Goal: Task Accomplishment & Management: Complete application form

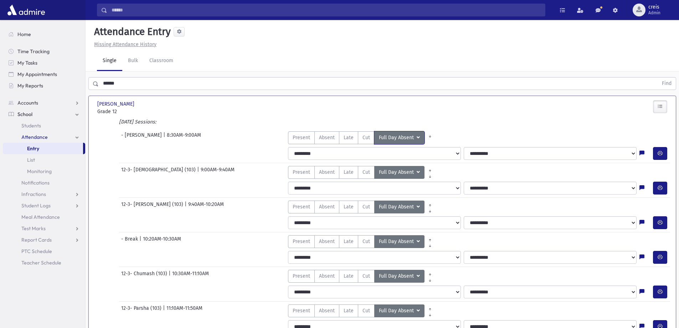
click at [394, 137] on span "Full Day Absent" at bounding box center [397, 138] width 36 height 8
click at [413, 131] on div "- [PERSON_NAME] | 8:30AM-9:00AM Present P Absent A Late L Cut C Full Day Absent…" at bounding box center [382, 136] width 583 height 16
click at [368, 140] on span "Cut" at bounding box center [366, 137] width 7 height 7
click at [363, 175] on span "Cut" at bounding box center [366, 171] width 7 height 7
click at [368, 173] on span "Cut" at bounding box center [366, 171] width 7 height 7
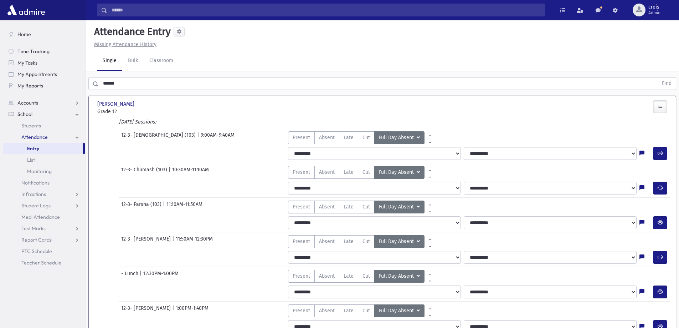
click at [368, 173] on span "Cut" at bounding box center [366, 171] width 7 height 7
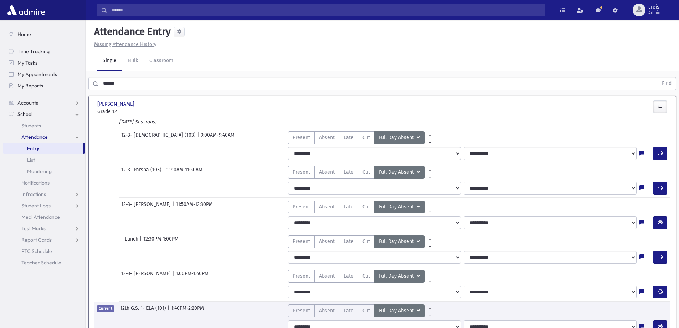
click at [368, 173] on span "Cut" at bounding box center [366, 171] width 7 height 7
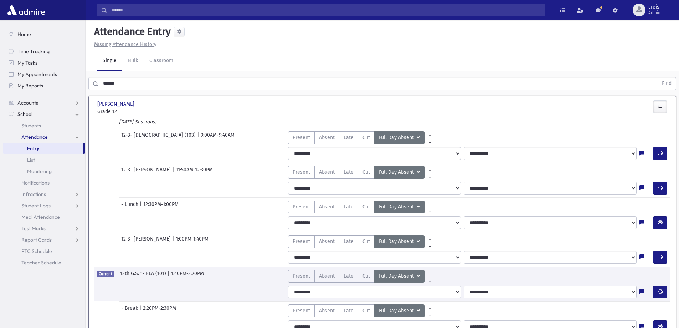
click at [368, 173] on span "Cut" at bounding box center [366, 171] width 7 height 7
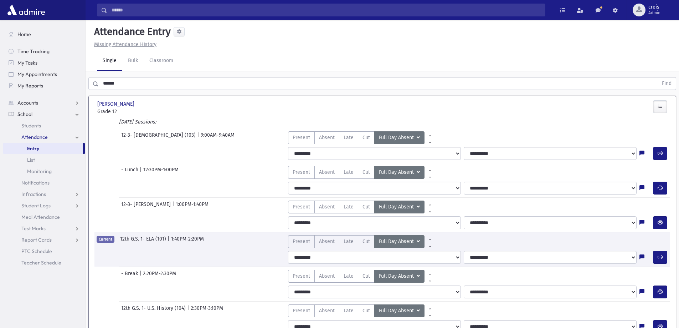
click at [368, 173] on span "Cut" at bounding box center [366, 171] width 7 height 7
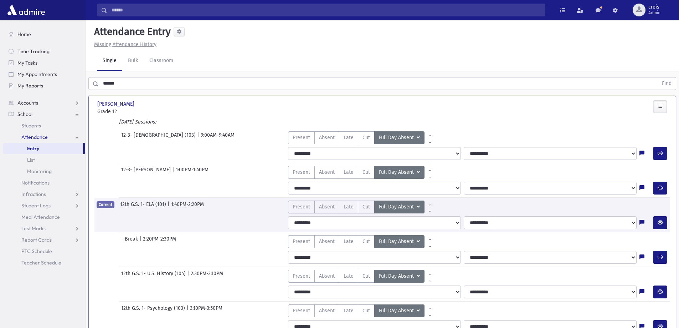
click at [368, 173] on span "Cut" at bounding box center [366, 171] width 7 height 7
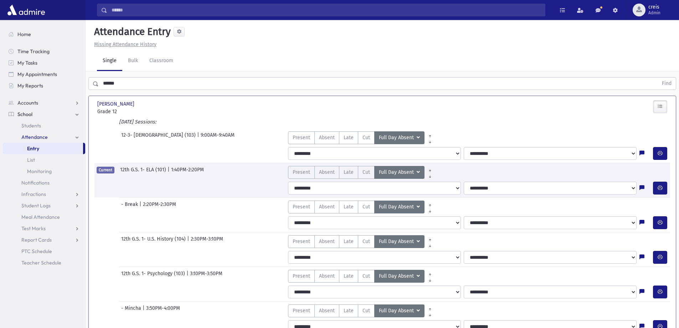
click at [368, 173] on span "Cut" at bounding box center [366, 171] width 7 height 7
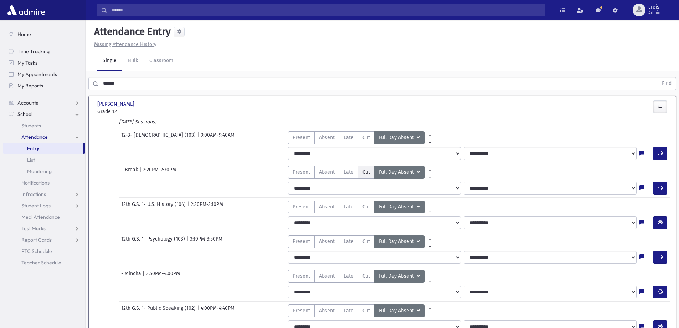
click at [370, 174] on label "Cut C" at bounding box center [366, 172] width 17 height 13
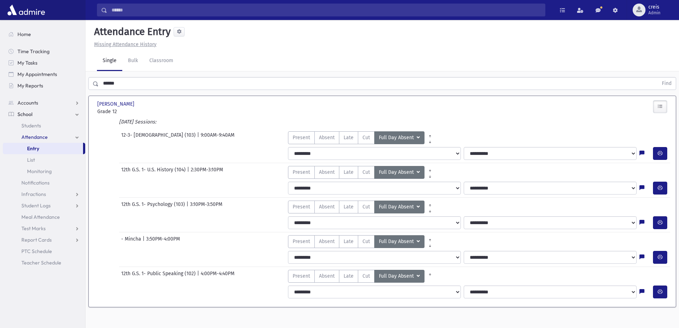
click at [370, 174] on label "Cut C" at bounding box center [366, 172] width 17 height 13
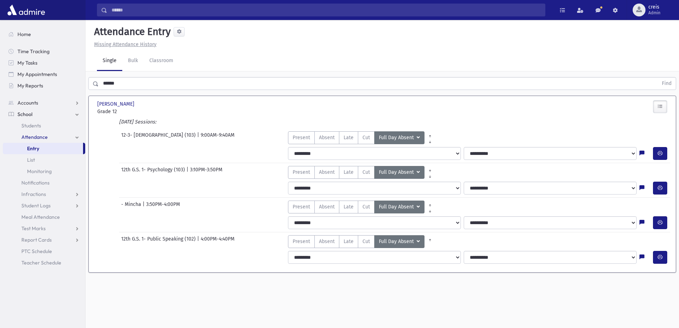
click at [370, 174] on label "Cut C" at bounding box center [366, 172] width 17 height 13
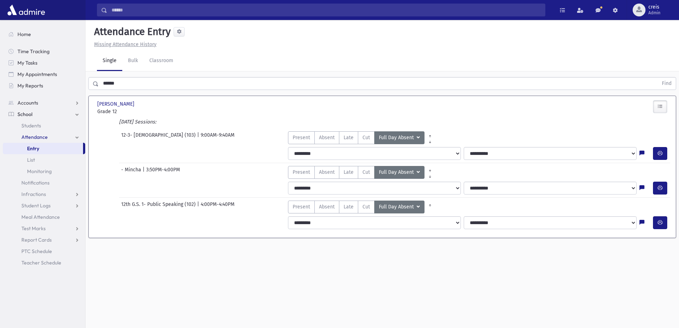
click at [370, 174] on label "Cut C" at bounding box center [366, 172] width 17 height 13
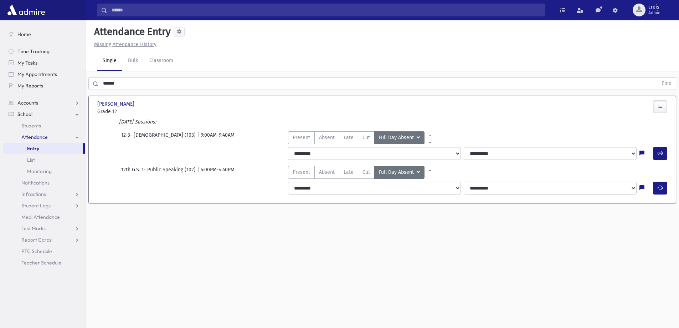
click at [370, 174] on label "Cut C" at bounding box center [366, 172] width 17 height 13
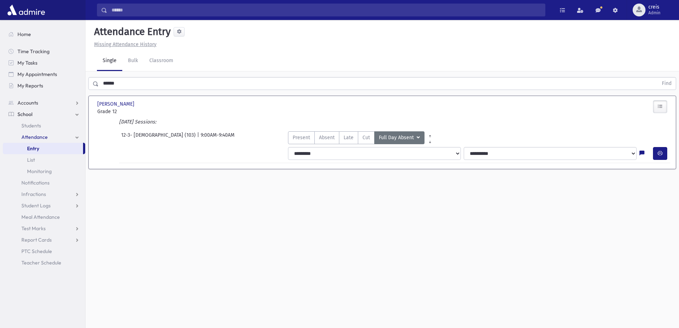
click at [370, 174] on section "[PERSON_NAME] [PERSON_NAME] 14 Grade 12 Grade 12 12th G.S. 1 ELA [PERSON_NAME] …" at bounding box center [383, 136] width 594 height 86
click at [363, 134] on span "Cut" at bounding box center [366, 137] width 7 height 7
click at [125, 60] on link "Bulk" at bounding box center [132, 61] width 21 height 20
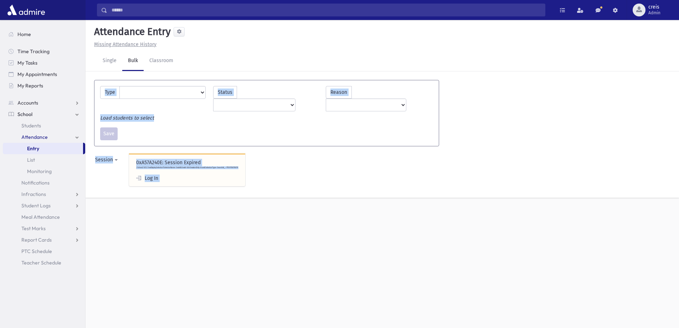
click at [171, 153] on div "0xA57A240E: Session Expired /School/SES/SesDisplaySelector?SelectorName=SesId&S…" at bounding box center [187, 169] width 116 height 33
click at [169, 153] on div "0xA57A240E: Session Expired /School/SES/SesDisplaySelector?SelectorName=SesId&S…" at bounding box center [187, 169] width 116 height 33
click at [147, 175] on link "Log In" at bounding box center [147, 178] width 22 height 6
